Goal: Information Seeking & Learning: Learn about a topic

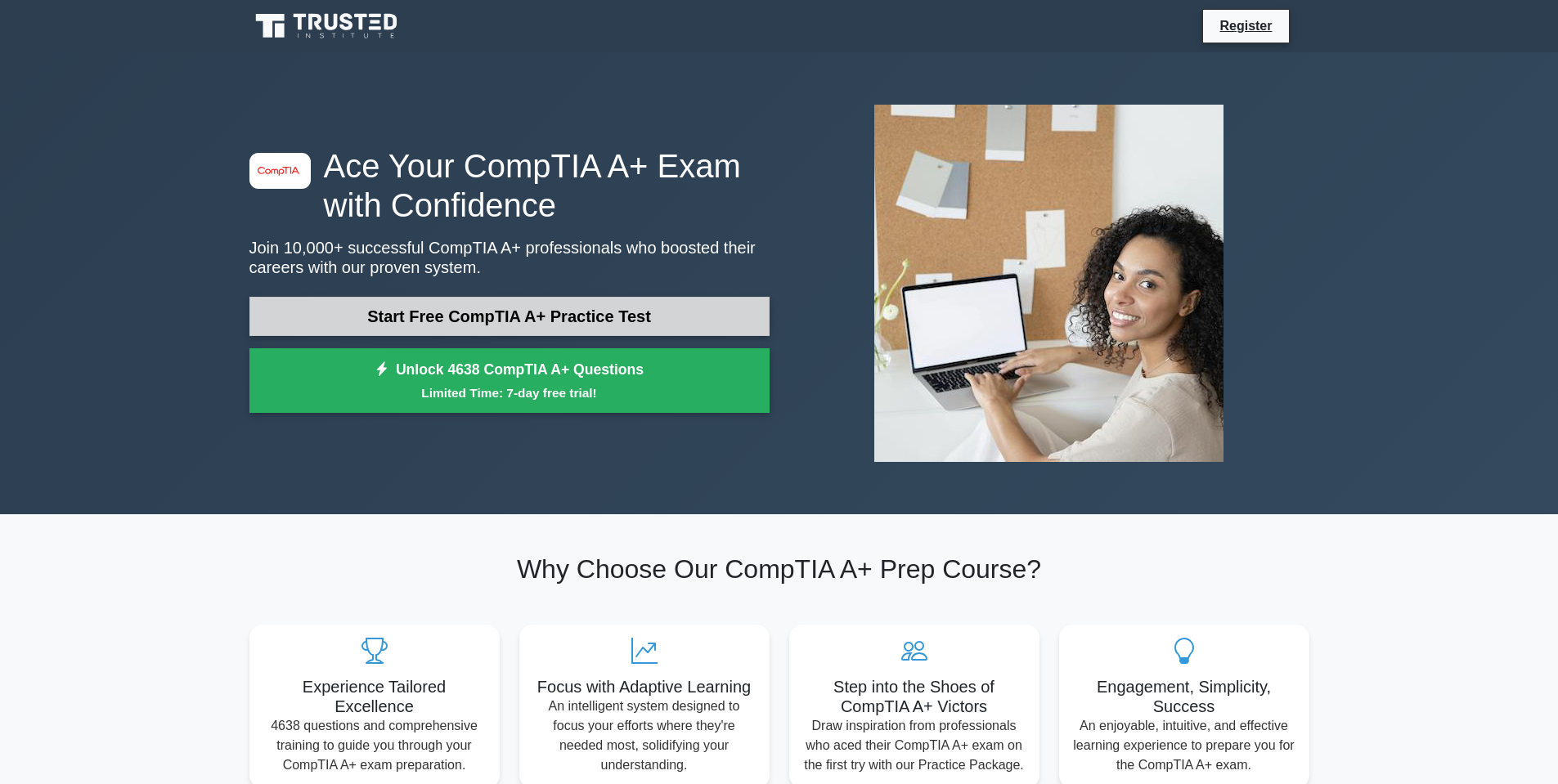
click at [554, 304] on link "Start Free CompTIA A+ Practice Test" at bounding box center [509, 316] width 520 height 39
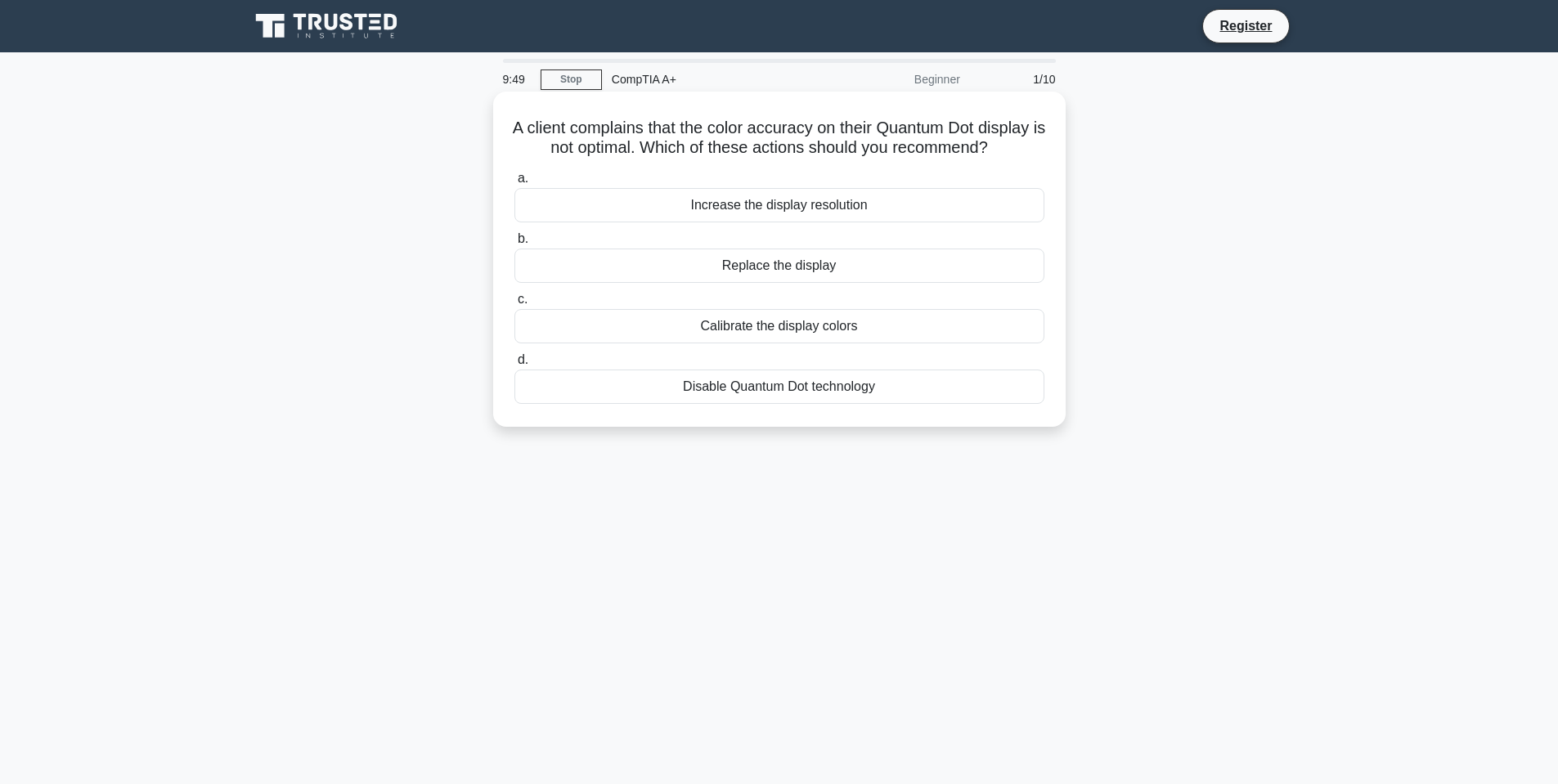
click at [777, 343] on div "Calibrate the display colors" at bounding box center [779, 326] width 530 height 34
click at [515, 305] on input "c. Calibrate the display colors" at bounding box center [515, 299] width 0 height 10
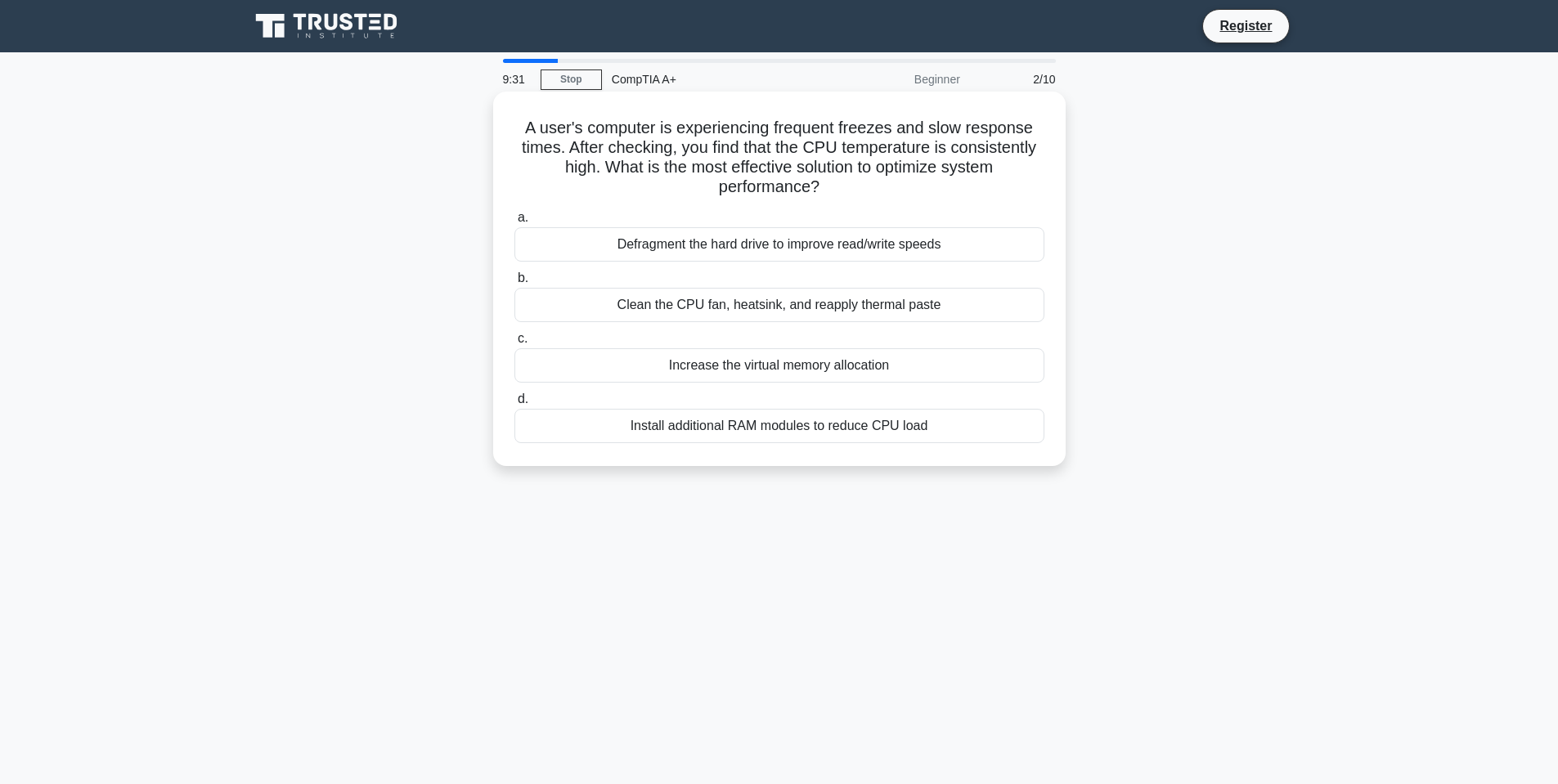
click at [697, 308] on div "Clean the CPU fan, heatsink, and reapply thermal paste" at bounding box center [779, 304] width 530 height 34
click at [515, 284] on input "b. Clean the CPU fan, heatsink, and reapply thermal paste" at bounding box center [515, 278] width 0 height 10
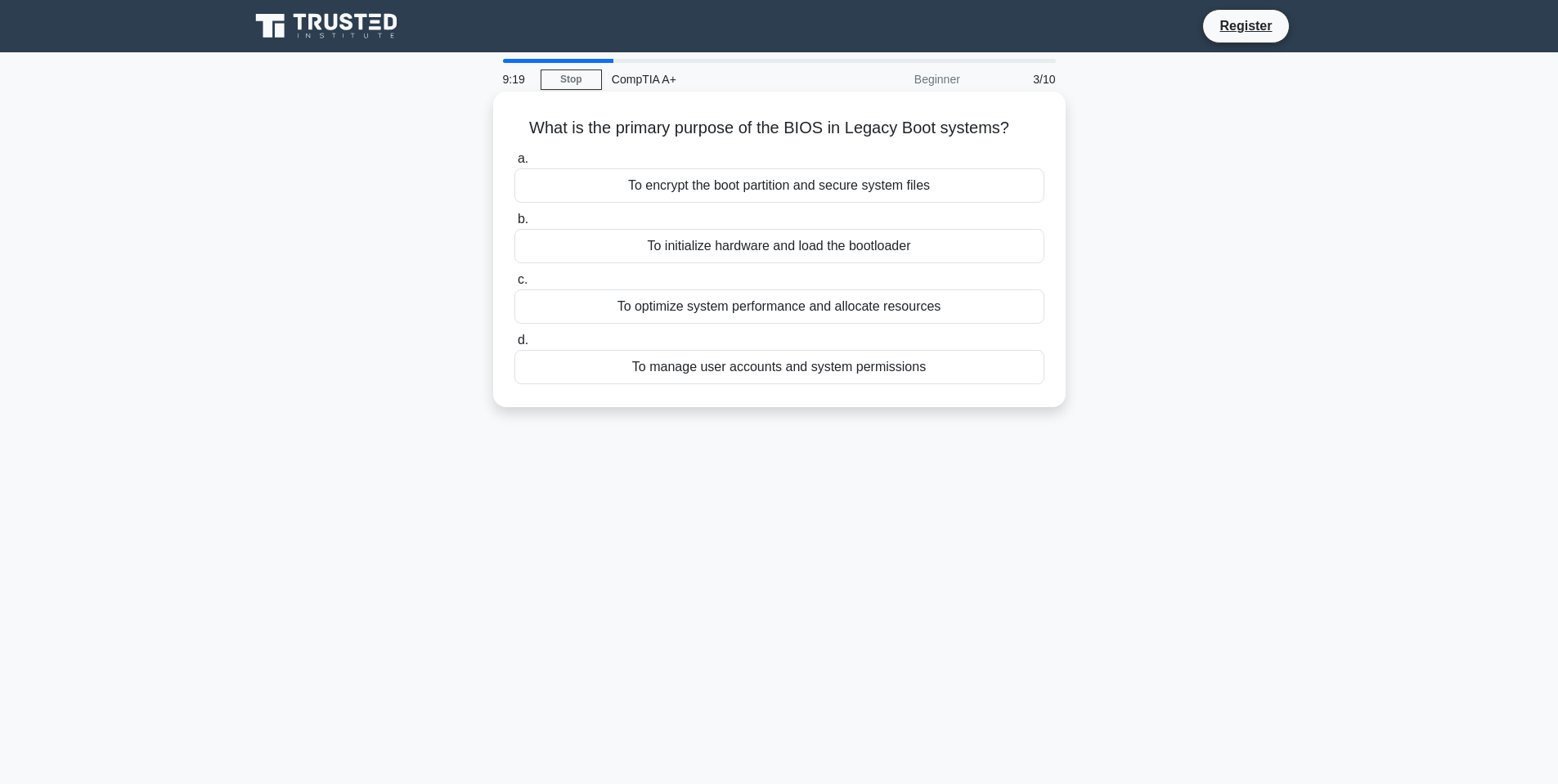
click at [827, 252] on div "To initialize hardware and load the bootloader" at bounding box center [779, 246] width 530 height 34
click at [515, 225] on input "b. To initialize hardware and load the bootloader" at bounding box center [515, 220] width 0 height 10
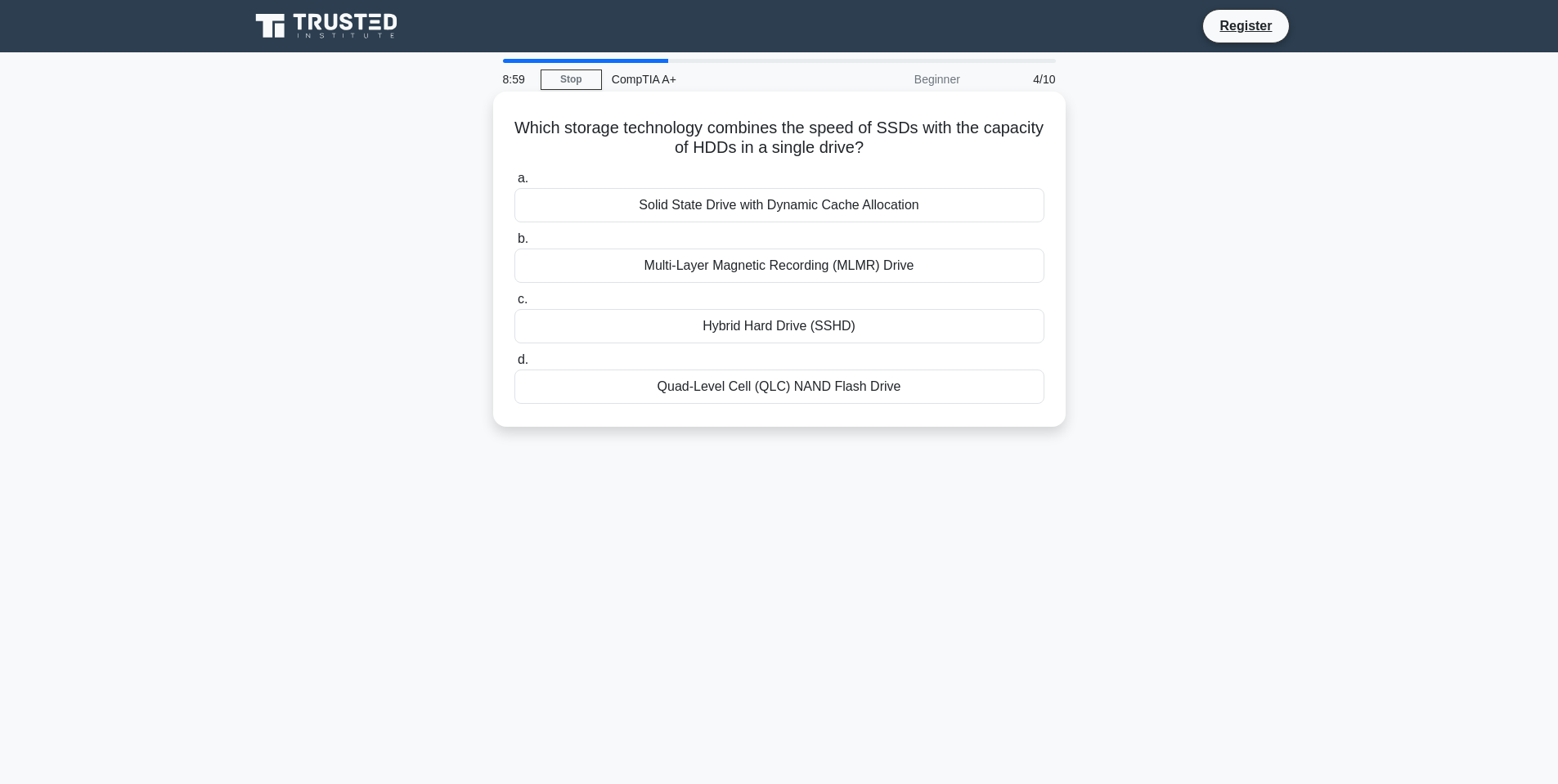
click at [801, 323] on div "Hybrid Hard Drive (SSHD)" at bounding box center [779, 326] width 530 height 34
click at [515, 305] on input "c. Hybrid Hard Drive (SSHD)" at bounding box center [515, 299] width 0 height 10
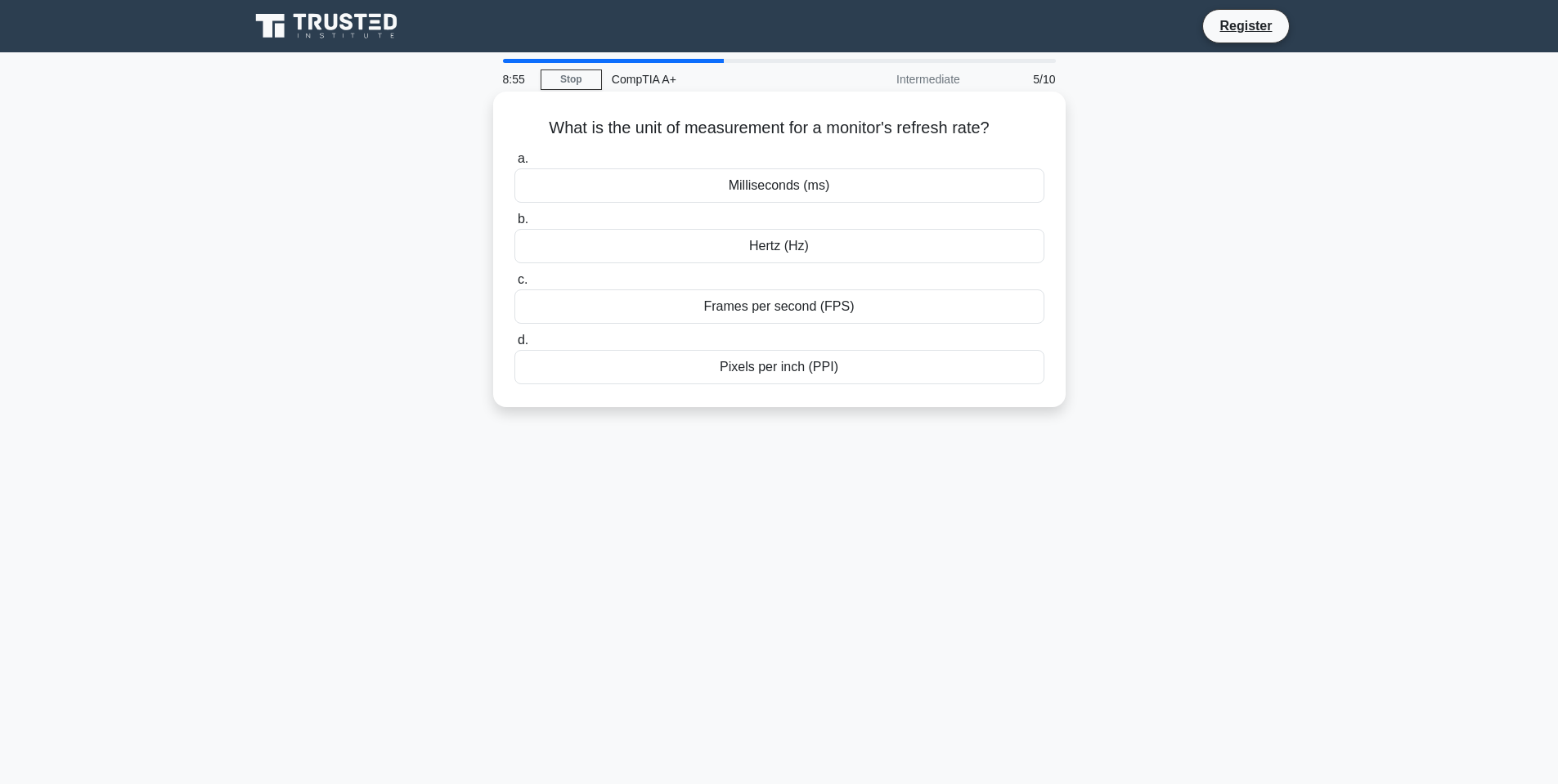
click at [804, 237] on div "Hertz (Hz)" at bounding box center [779, 246] width 530 height 34
click at [515, 225] on input "b. Hertz (Hz)" at bounding box center [515, 220] width 0 height 10
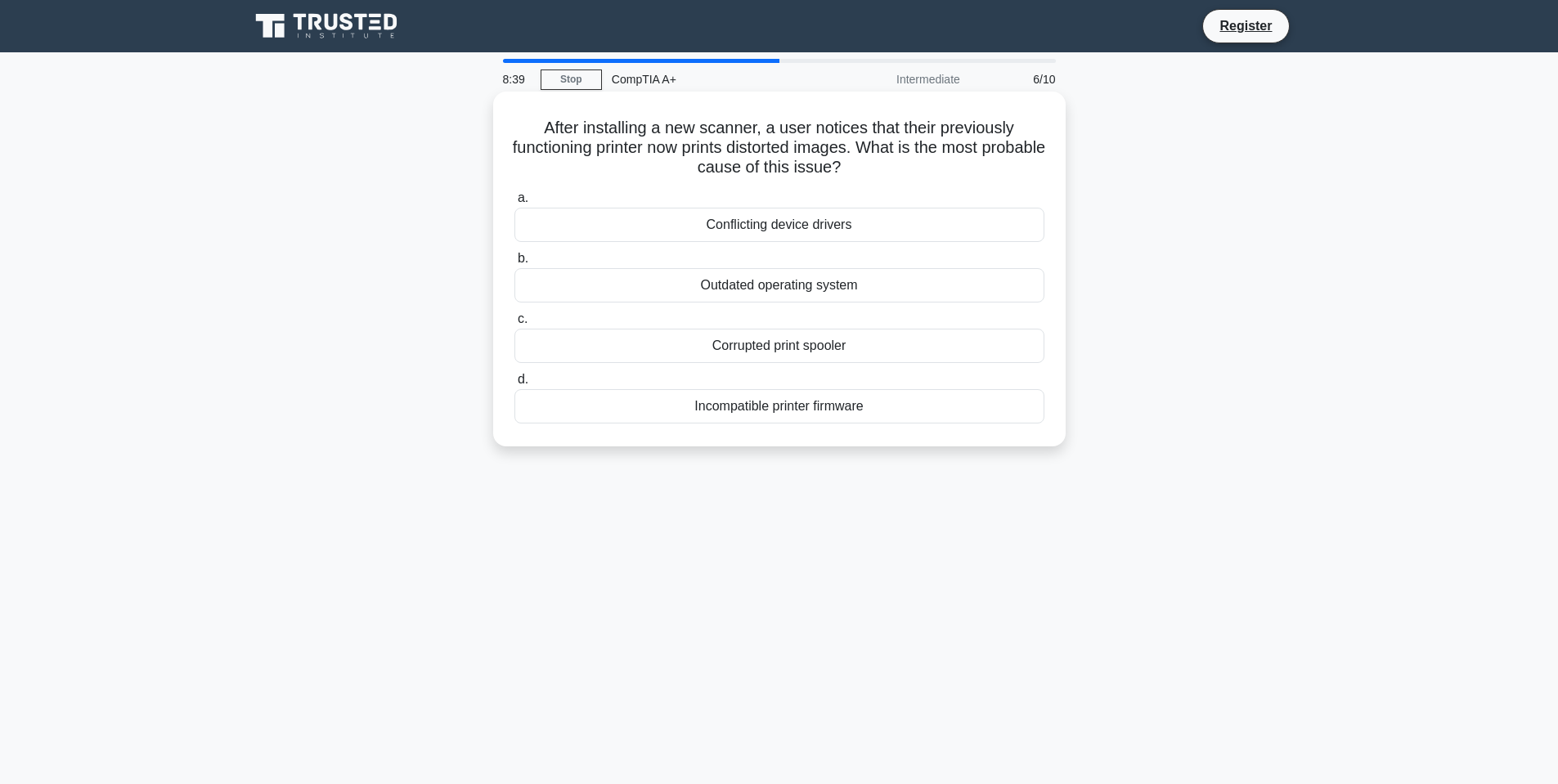
click at [811, 235] on div "Conflicting device drivers" at bounding box center [779, 224] width 530 height 34
click at [515, 204] on input "a. Conflicting device drivers" at bounding box center [515, 199] width 0 height 10
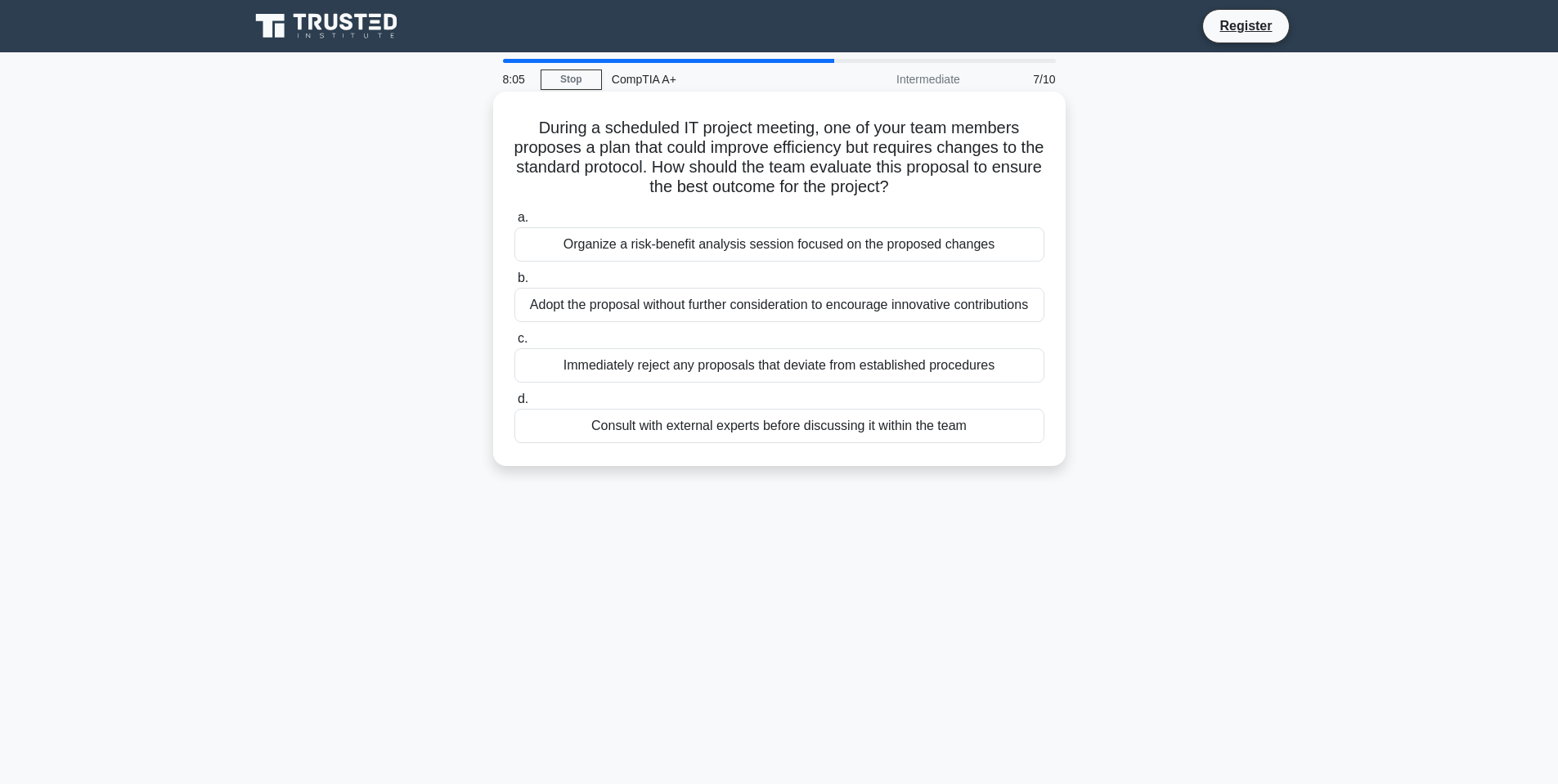
click at [731, 240] on div "Organize a risk-benefit analysis session focused on the proposed changes" at bounding box center [779, 244] width 530 height 34
click at [515, 223] on input "a. Organize a risk-benefit analysis session focused on the proposed changes" at bounding box center [515, 218] width 0 height 10
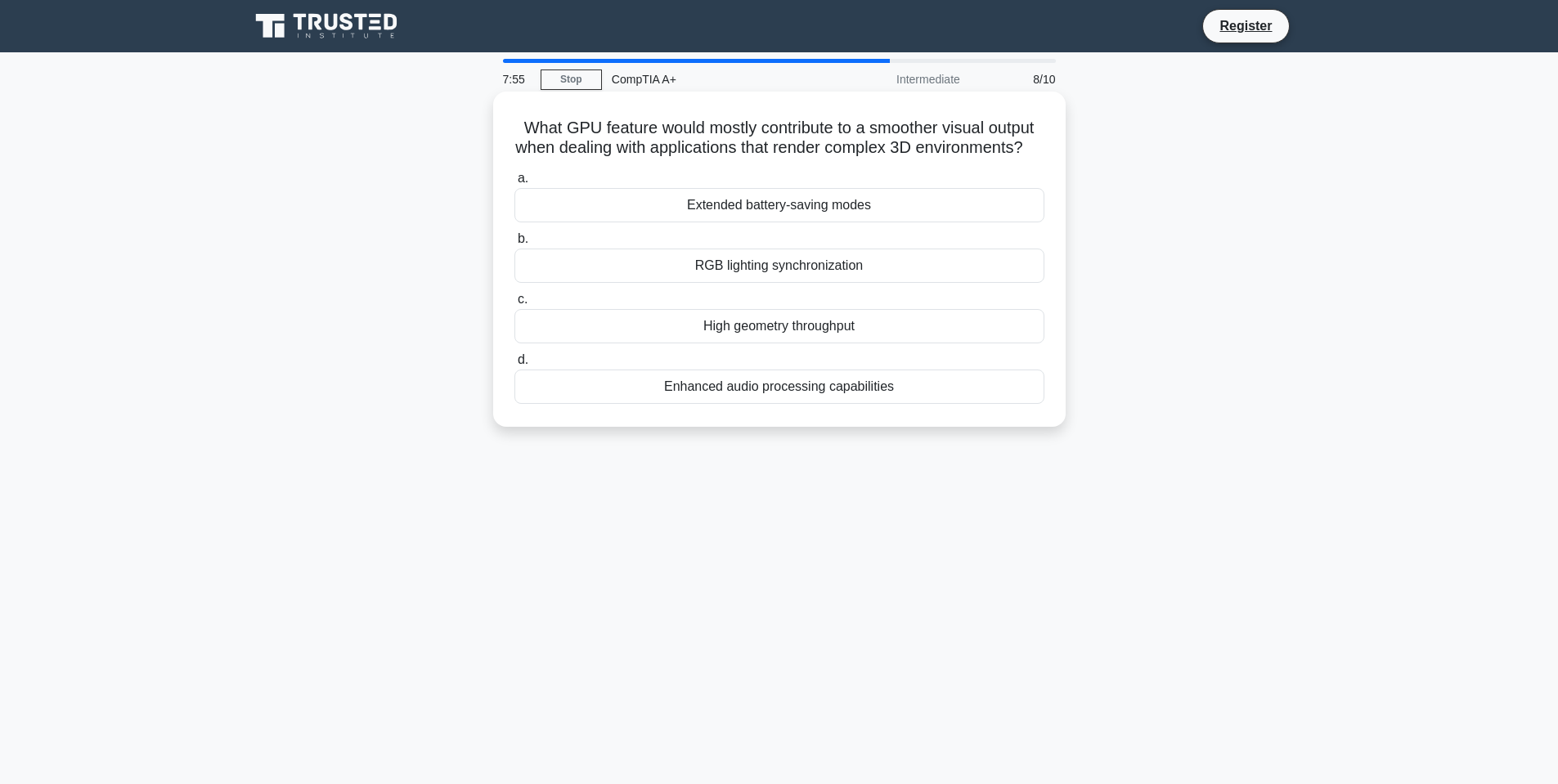
click at [793, 343] on div "High geometry throughput" at bounding box center [779, 326] width 530 height 34
click at [515, 305] on input "c. High geometry throughput" at bounding box center [515, 299] width 0 height 10
click at [767, 268] on div "Faulty laser assembly" at bounding box center [779, 265] width 530 height 34
click at [515, 244] on input "b. Faulty laser assembly" at bounding box center [515, 239] width 0 height 10
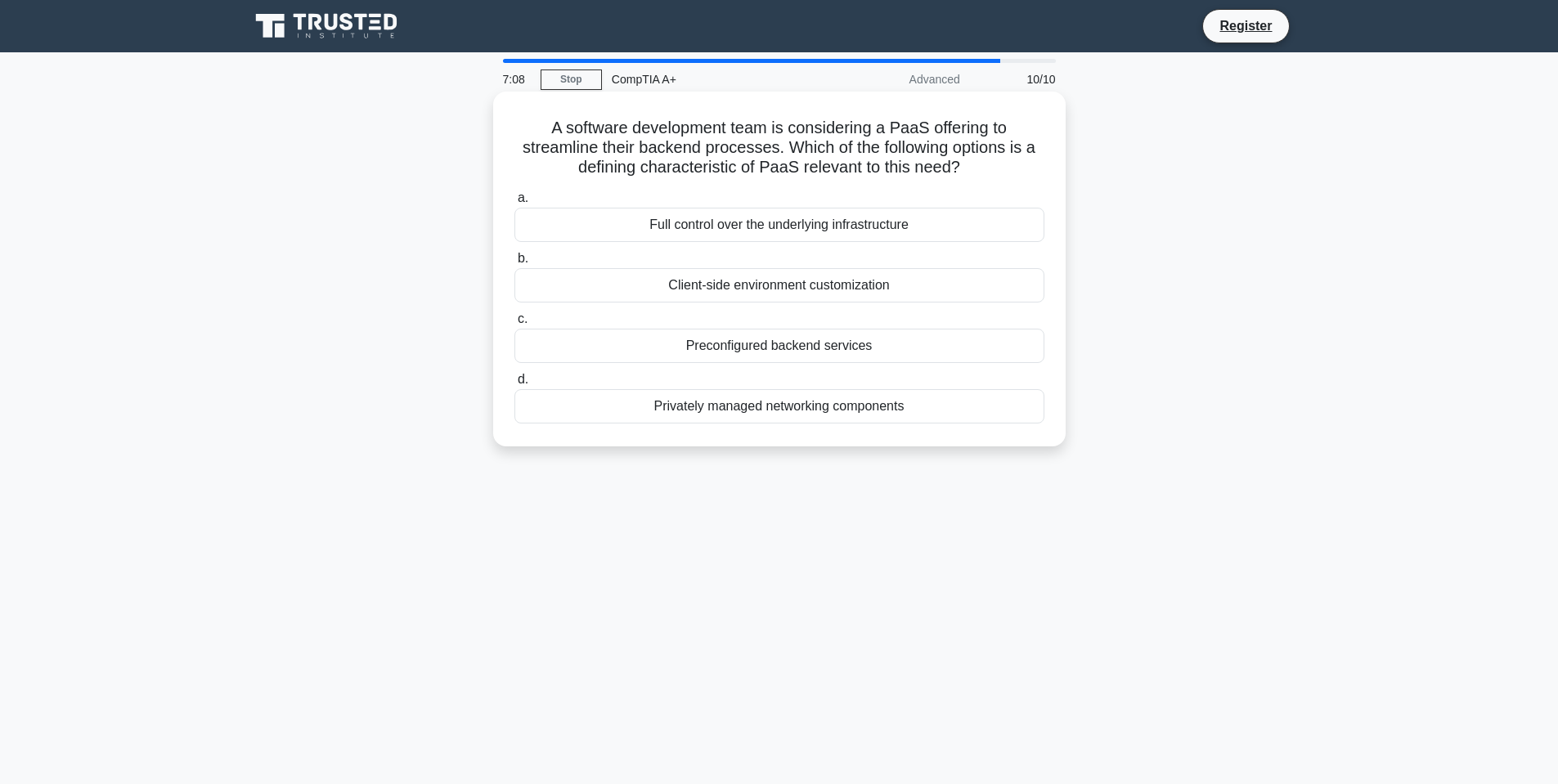
click at [879, 224] on div "Full control over the underlying infrastructure" at bounding box center [779, 224] width 530 height 34
click at [515, 204] on input "a. Full control over the underlying infrastructure" at bounding box center [515, 199] width 0 height 10
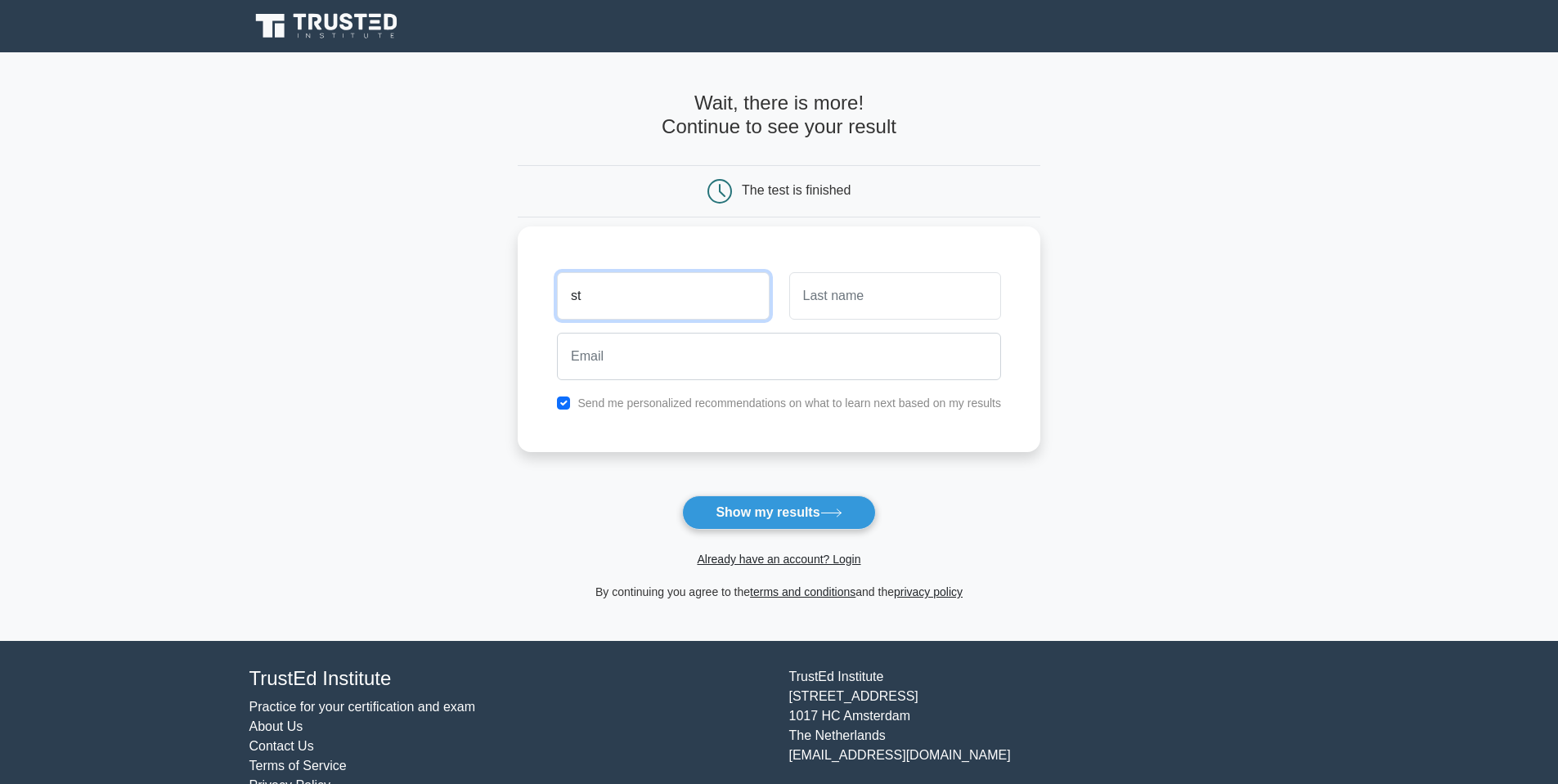
type input "Stephen"
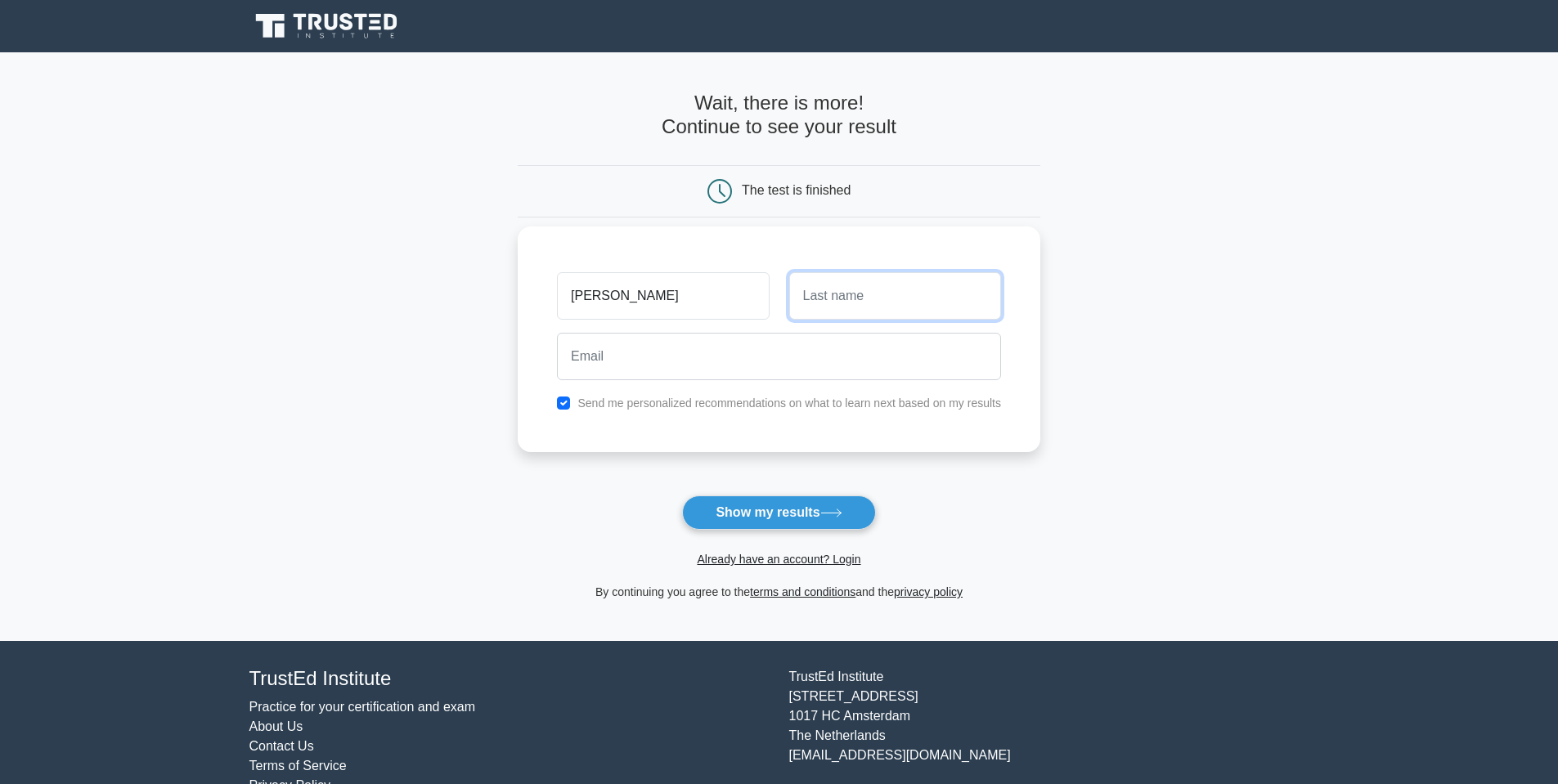
click at [850, 293] on input "text" at bounding box center [895, 296] width 212 height 47
type input "Sanders"
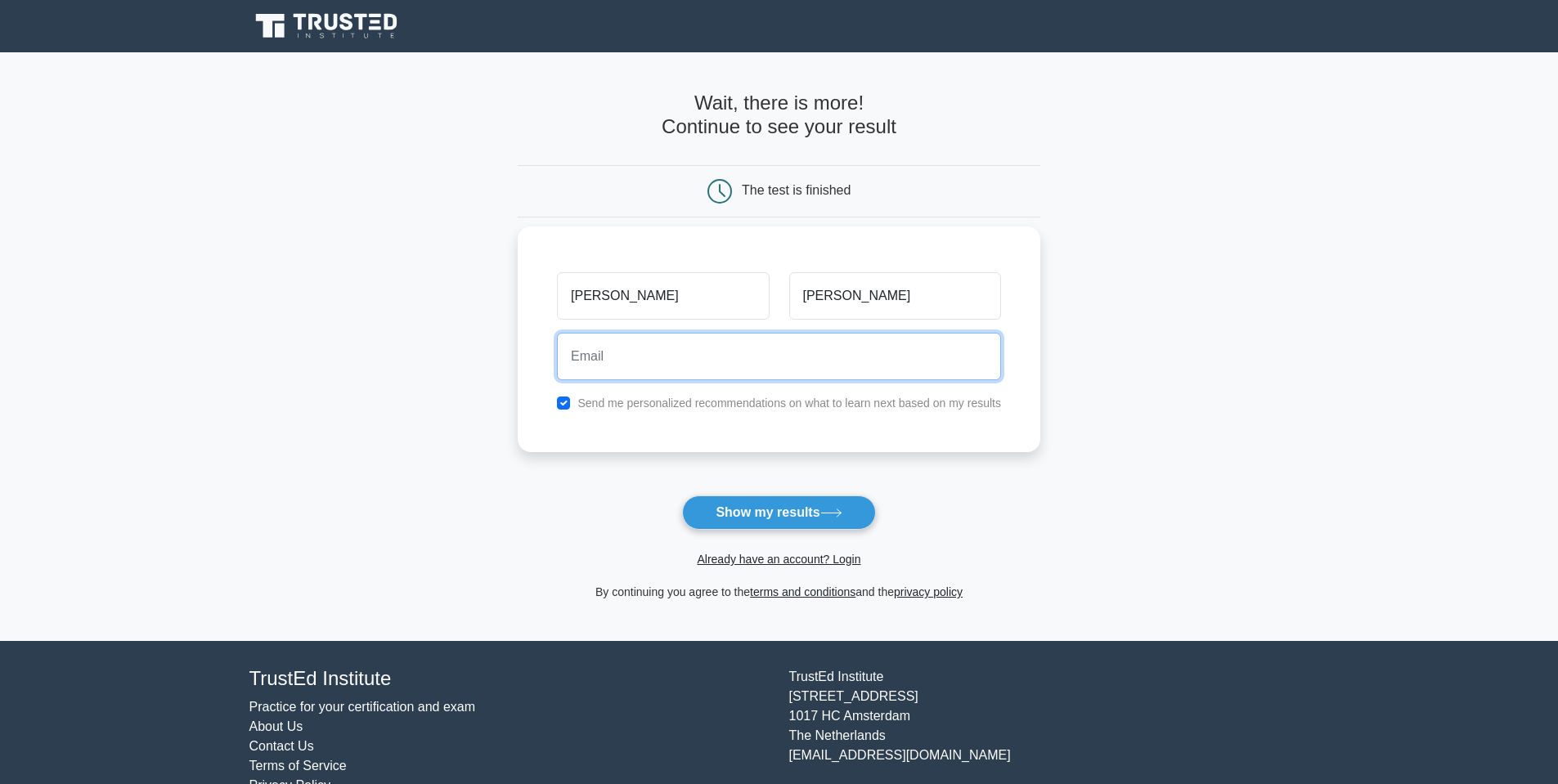
click at [762, 372] on input "email" at bounding box center [778, 356] width 444 height 47
type input "tyran2408@gmail.com"
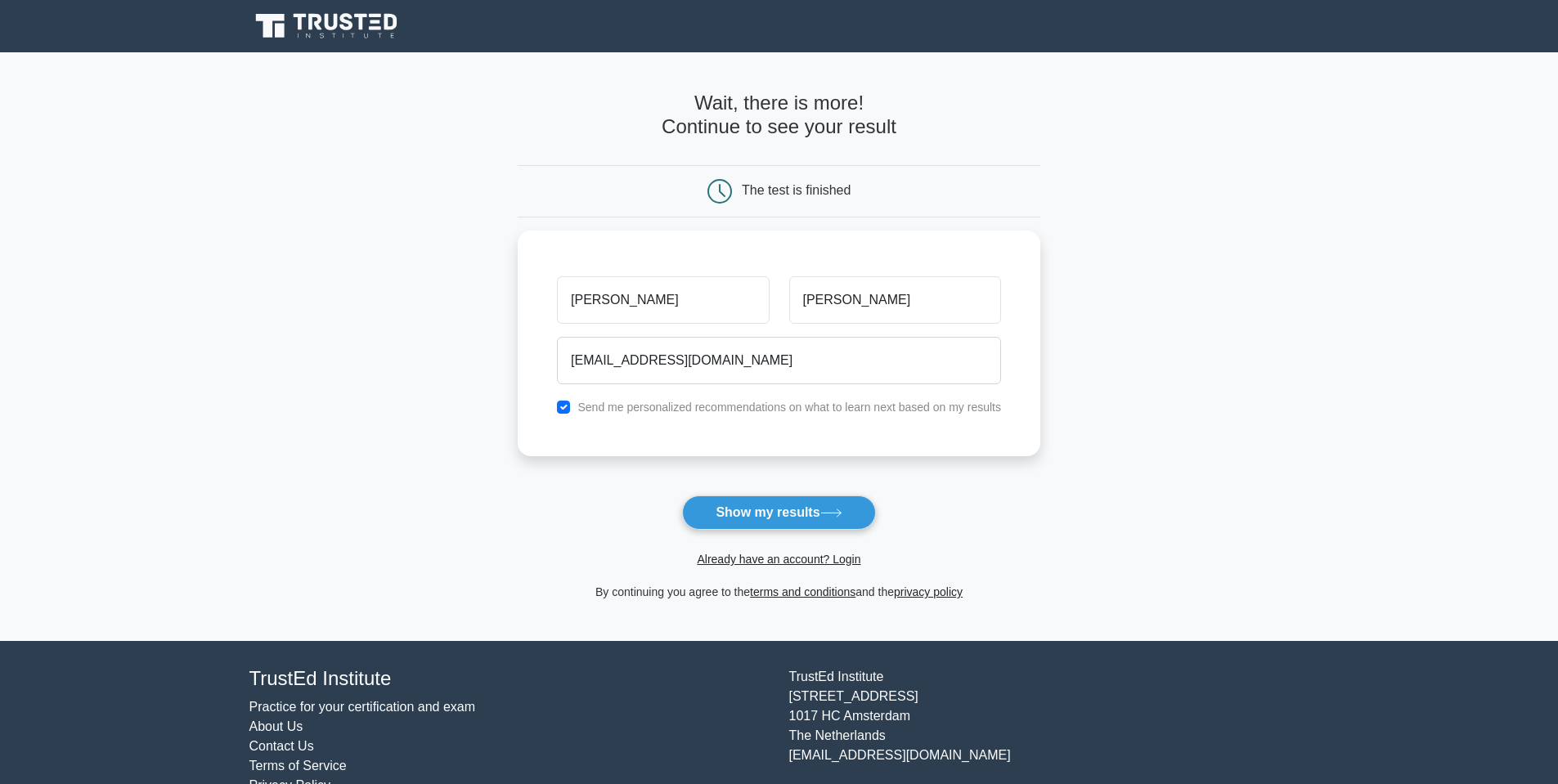
click at [726, 508] on button "Show my results" at bounding box center [778, 512] width 193 height 34
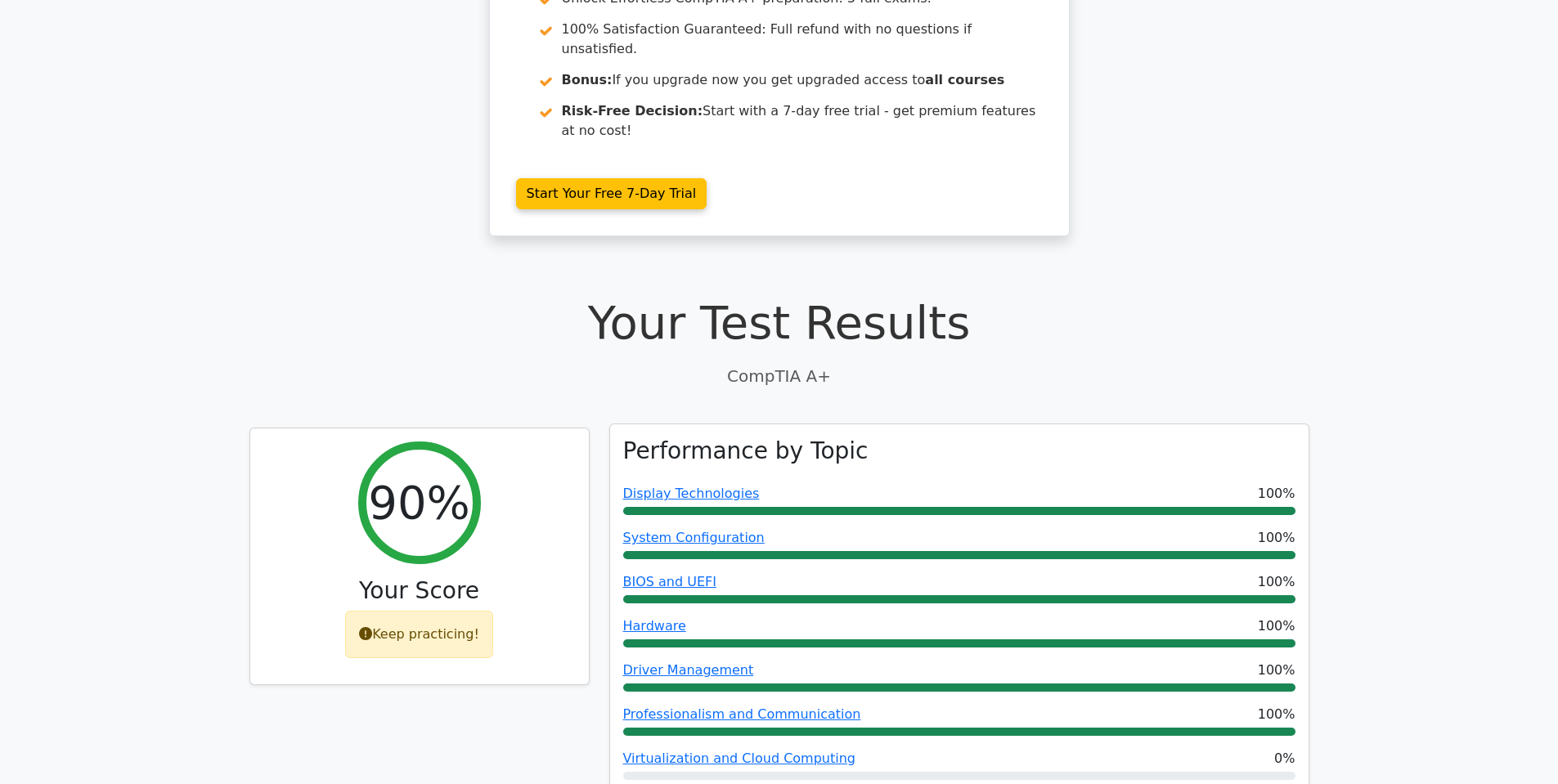
scroll to position [327, 0]
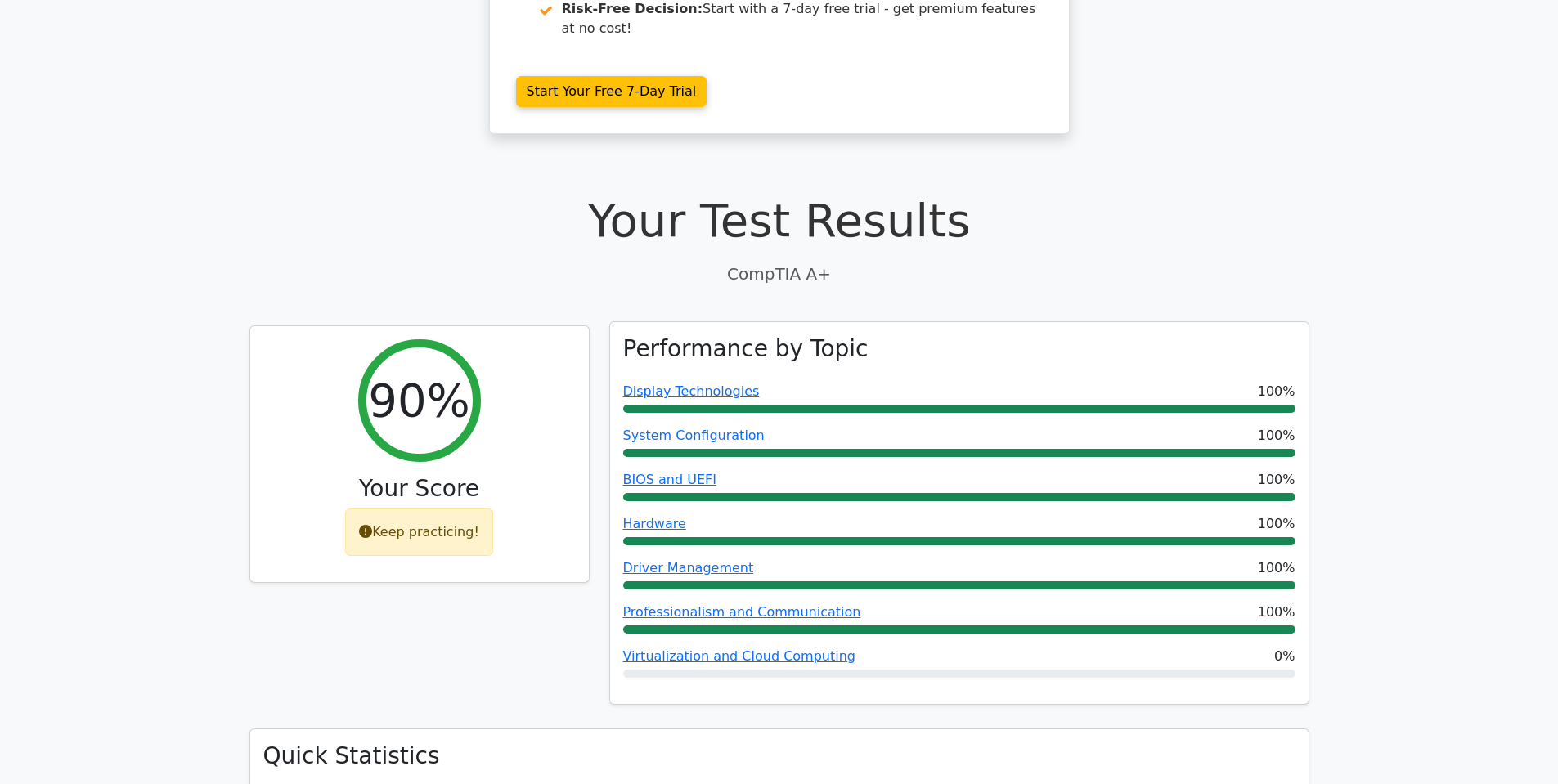
drag, startPoint x: 1259, startPoint y: 405, endPoint x: 1247, endPoint y: 402, distance: 12.4
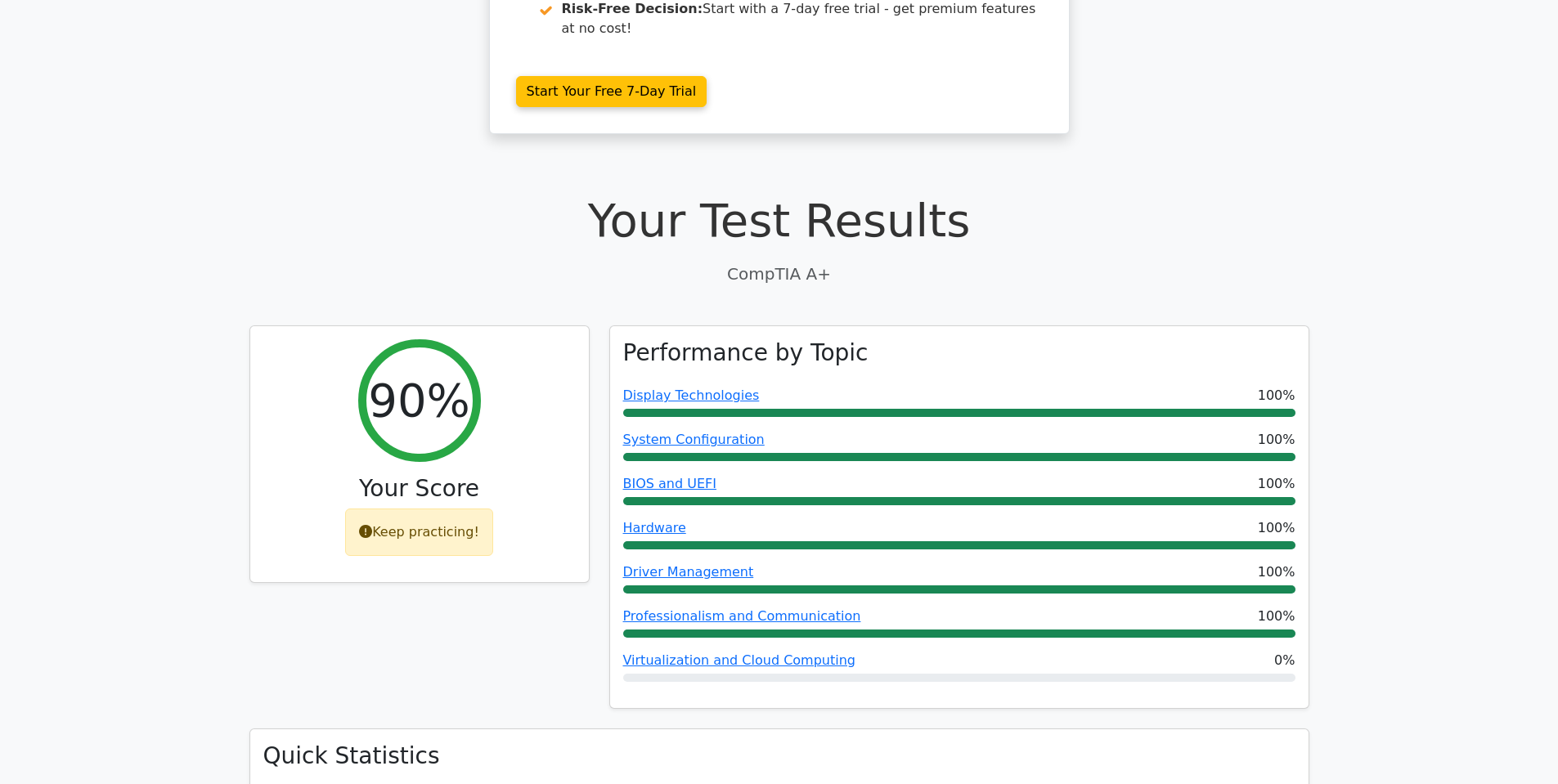
drag, startPoint x: 1247, startPoint y: 402, endPoint x: 1178, endPoint y: 158, distance: 253.6
click at [1178, 193] on h1 "Your Test Results" at bounding box center [779, 220] width 1060 height 55
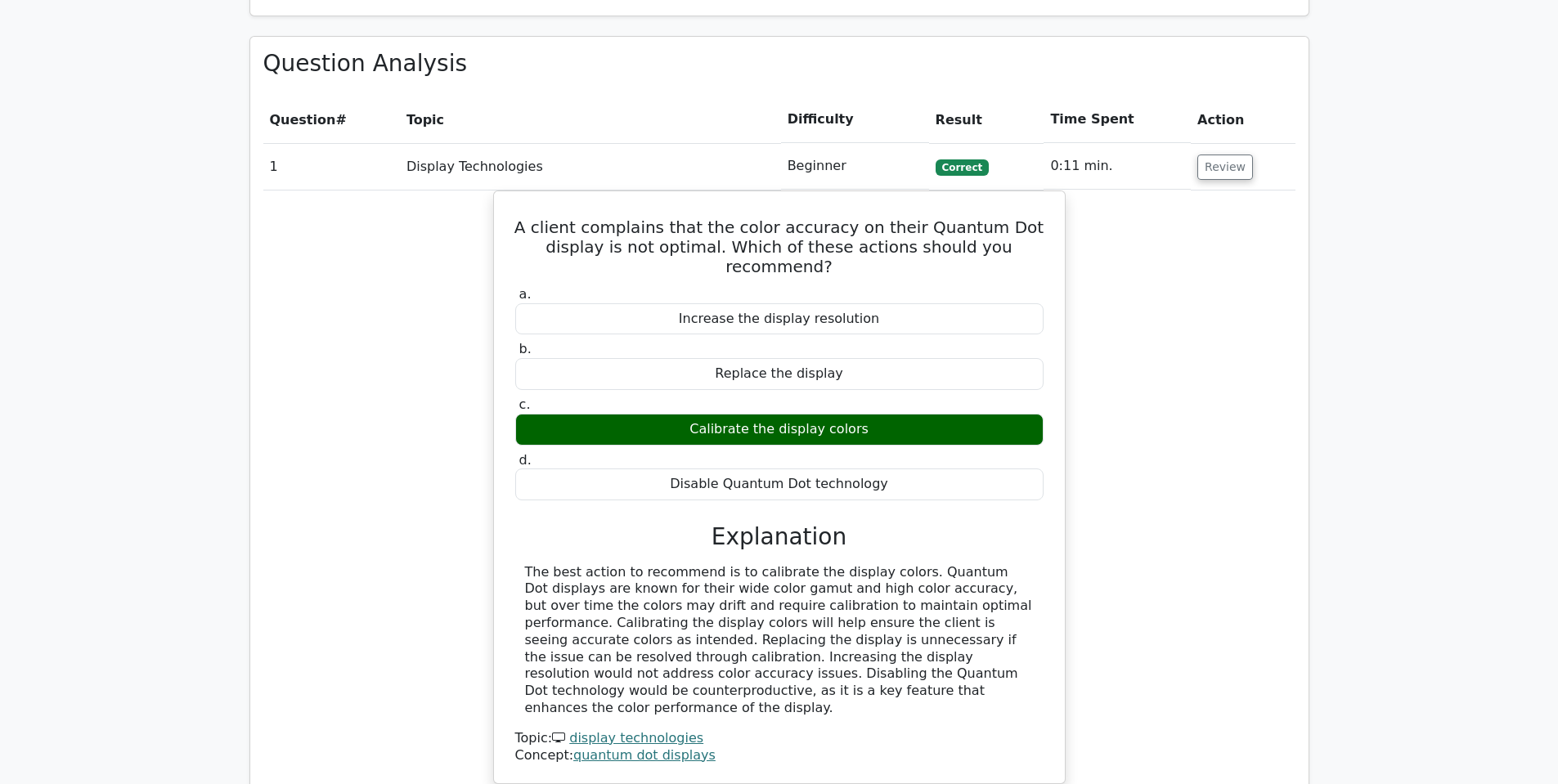
scroll to position [981, 0]
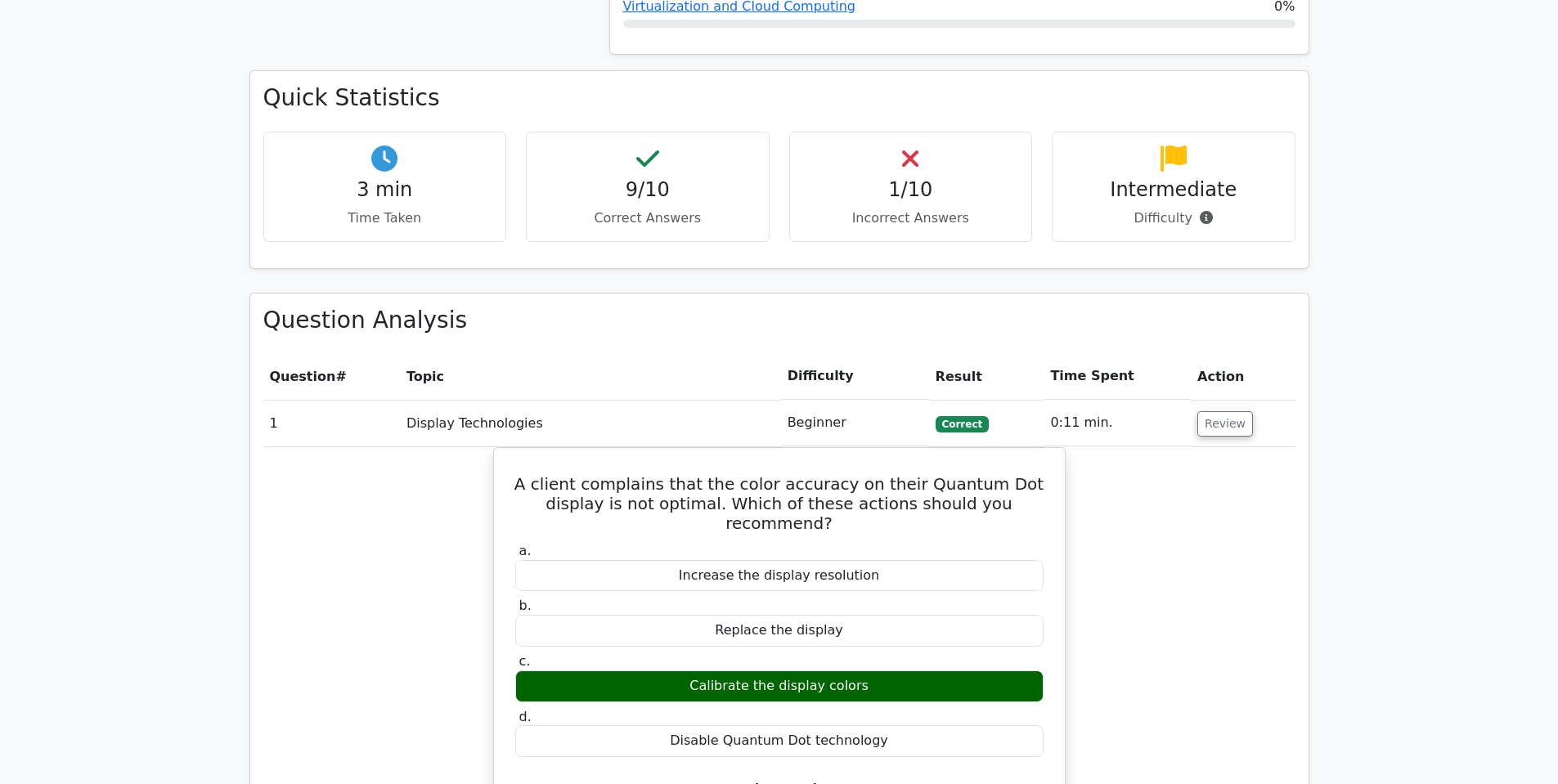
click at [914, 145] on icon at bounding box center [910, 158] width 17 height 26
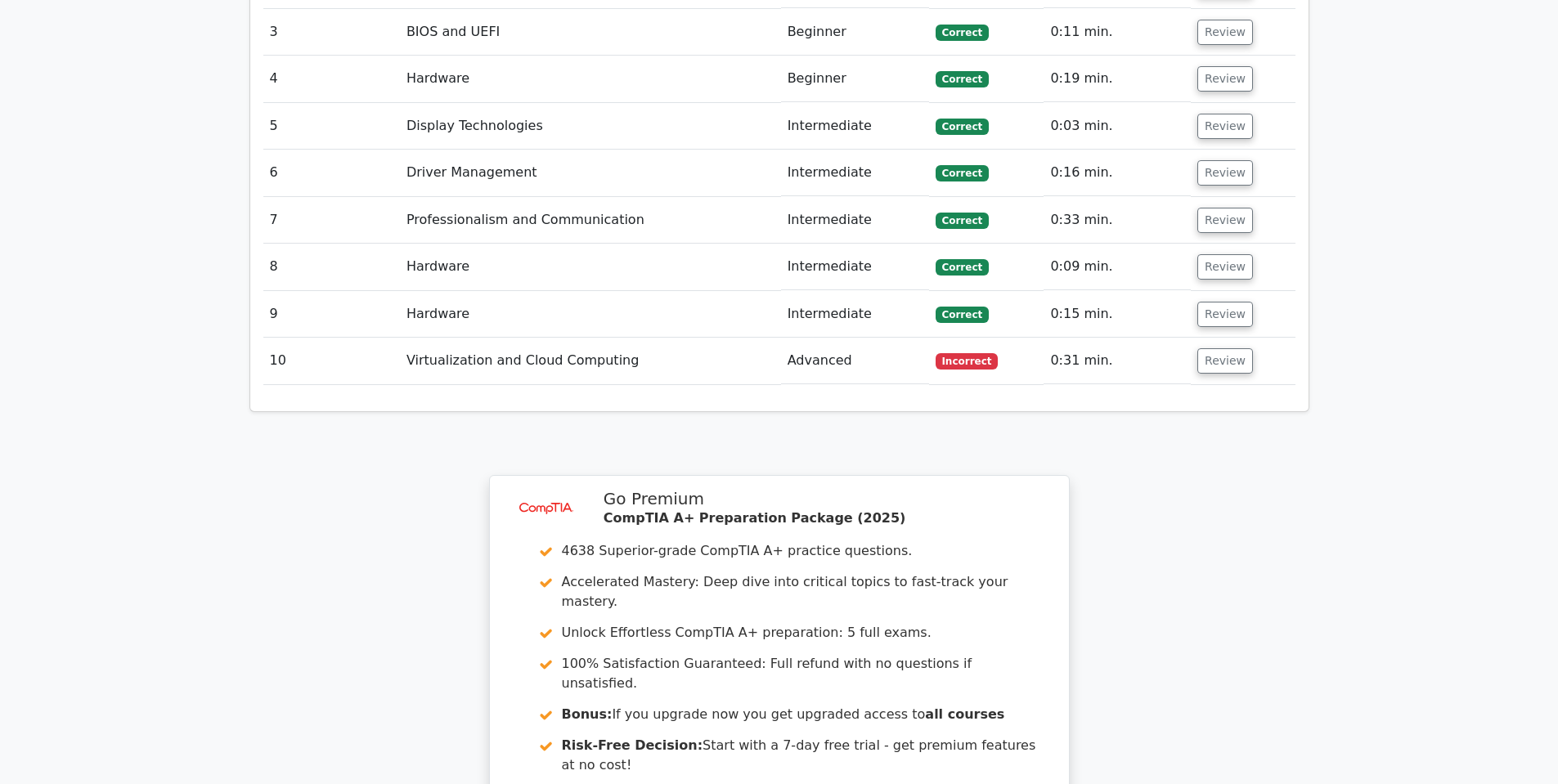
scroll to position [2053, 0]
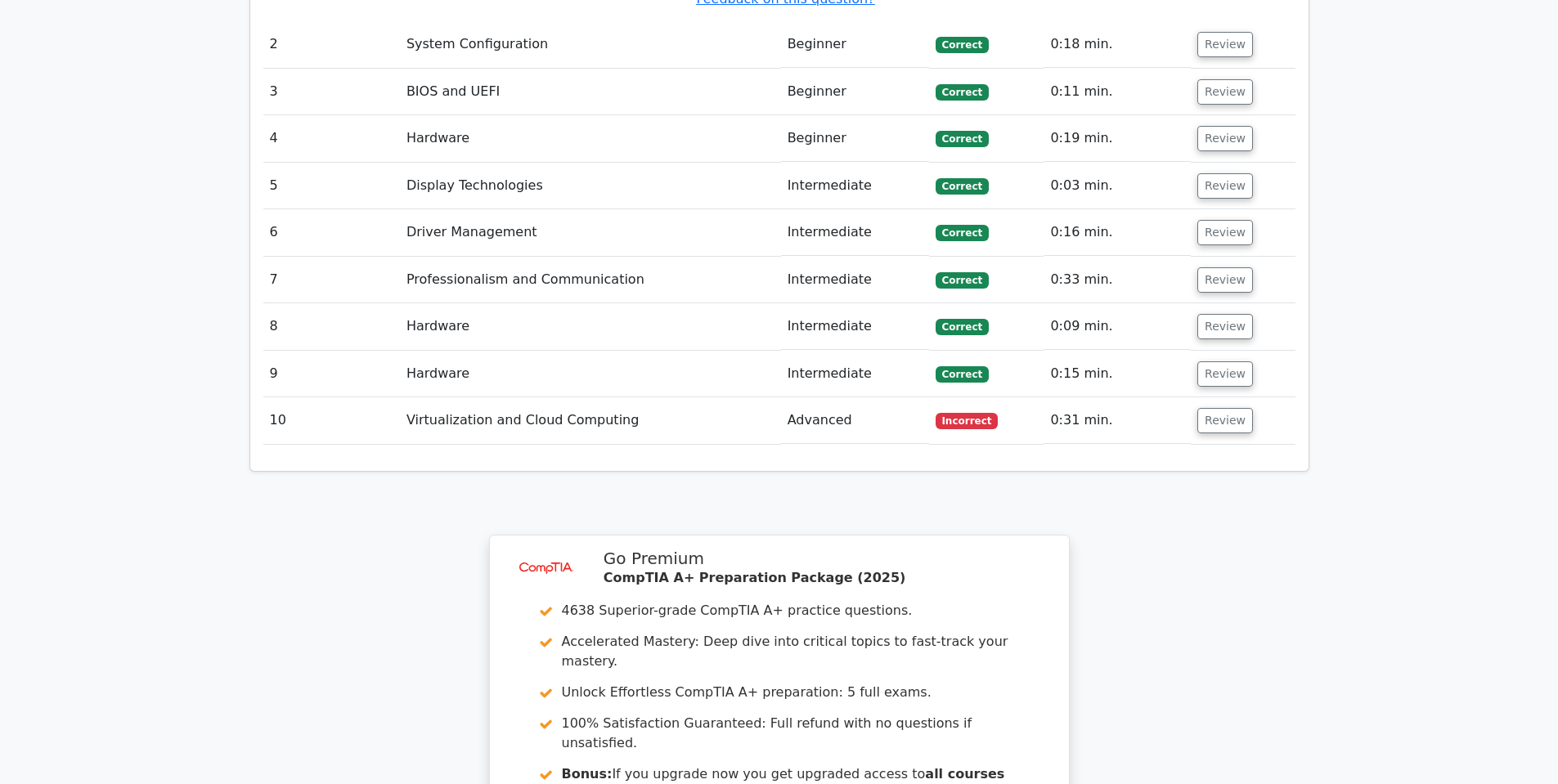
click at [617, 397] on td "Virtualization and Cloud Computing" at bounding box center [590, 420] width 381 height 46
click at [605, 397] on td "Virtualization and Cloud Computing" at bounding box center [590, 420] width 381 height 46
click at [1219, 408] on button "Review" at bounding box center [1225, 420] width 56 height 25
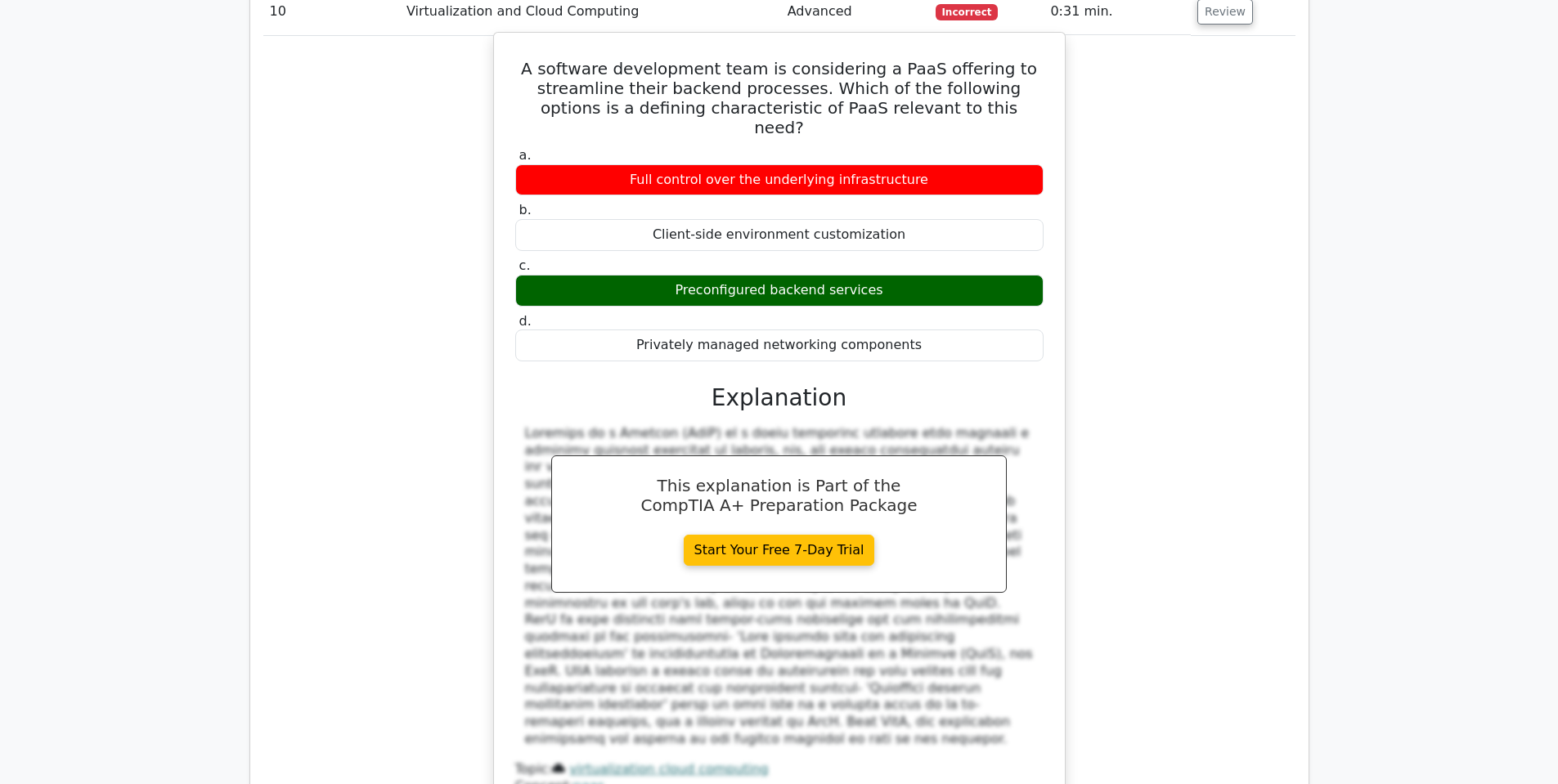
scroll to position [2952, 0]
